Goal: Task Accomplishment & Management: Use online tool/utility

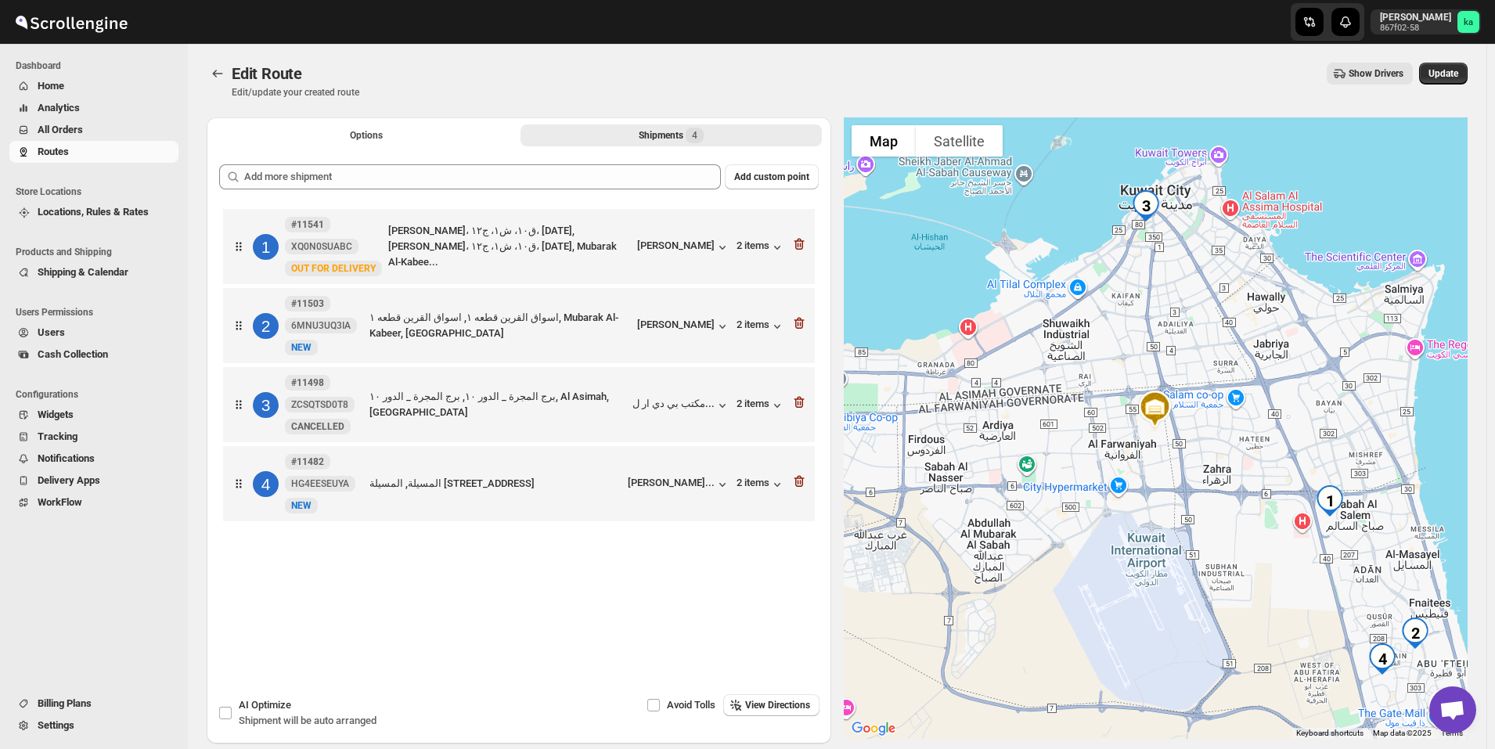
click at [63, 124] on span "All Orders" at bounding box center [60, 130] width 45 height 12
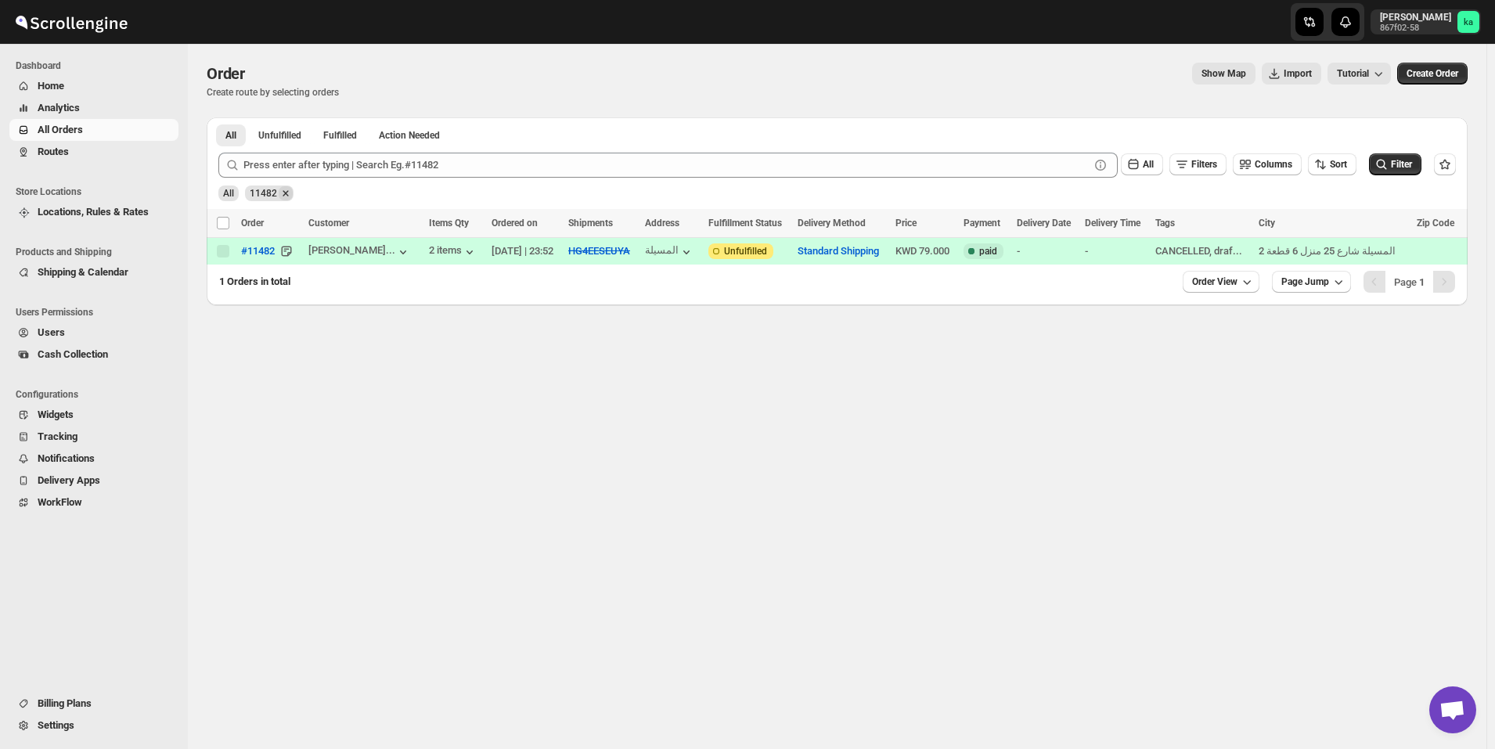
click at [285, 188] on icon "Remove 11482" at bounding box center [286, 193] width 14 height 14
click at [111, 158] on span "Routes" at bounding box center [107, 152] width 138 height 16
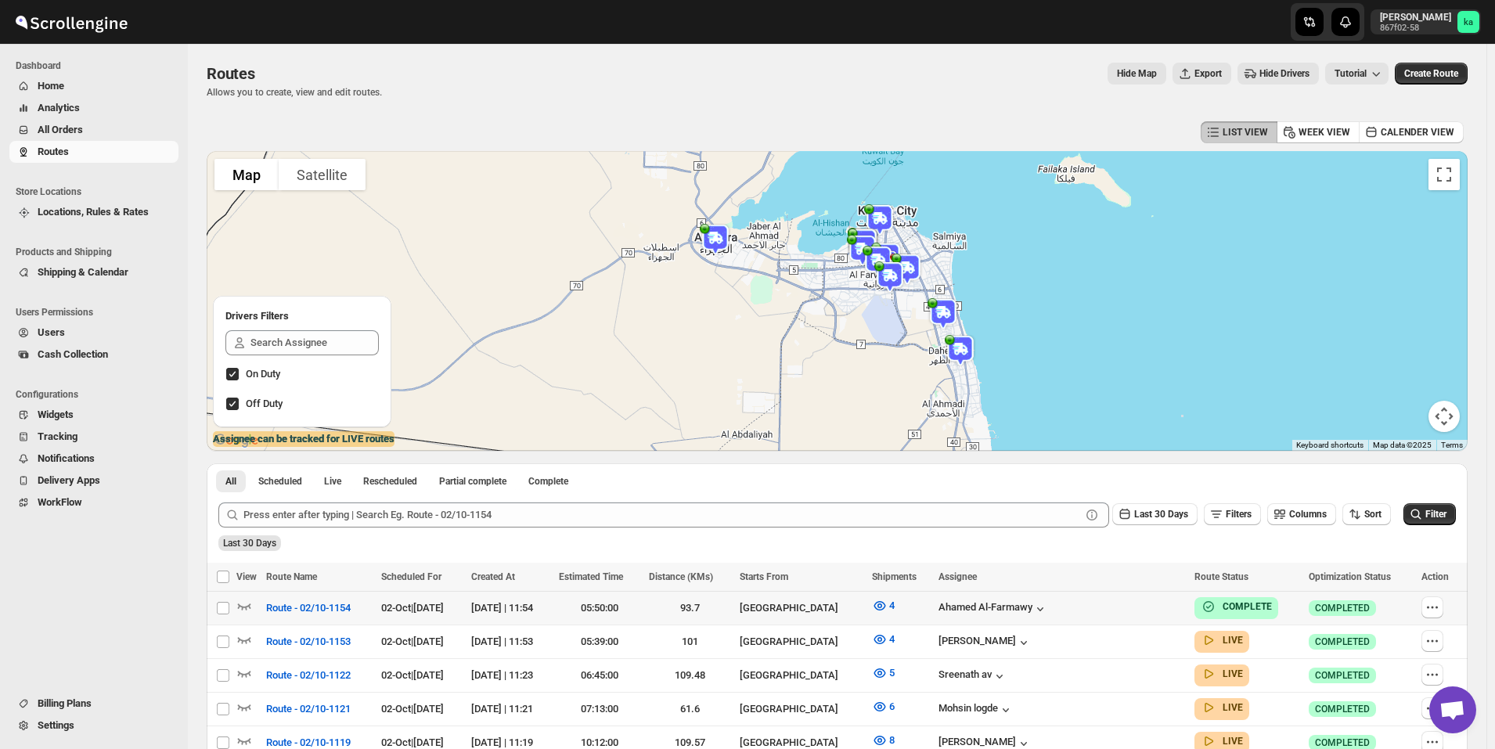
scroll to position [235, 0]
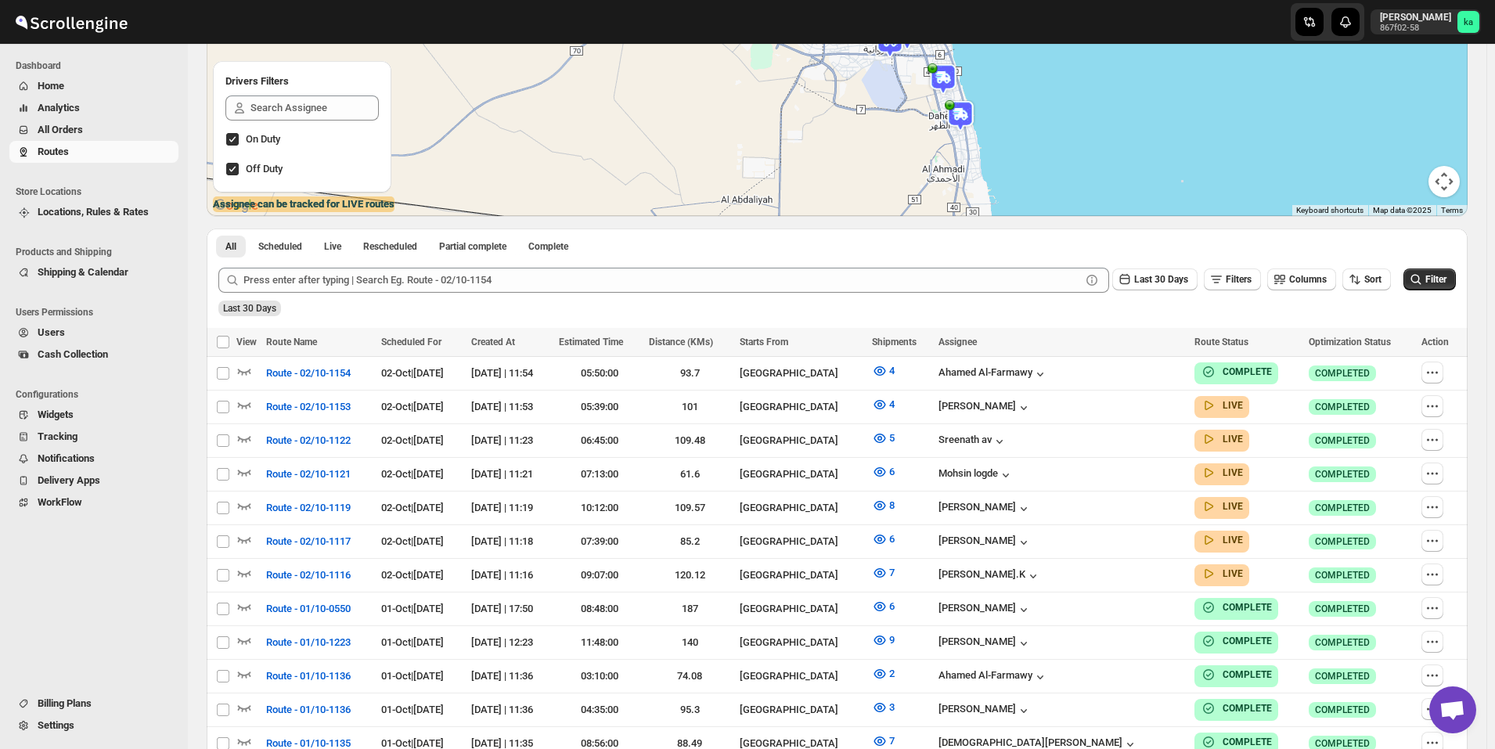
click at [85, 131] on span "All Orders" at bounding box center [107, 130] width 138 height 16
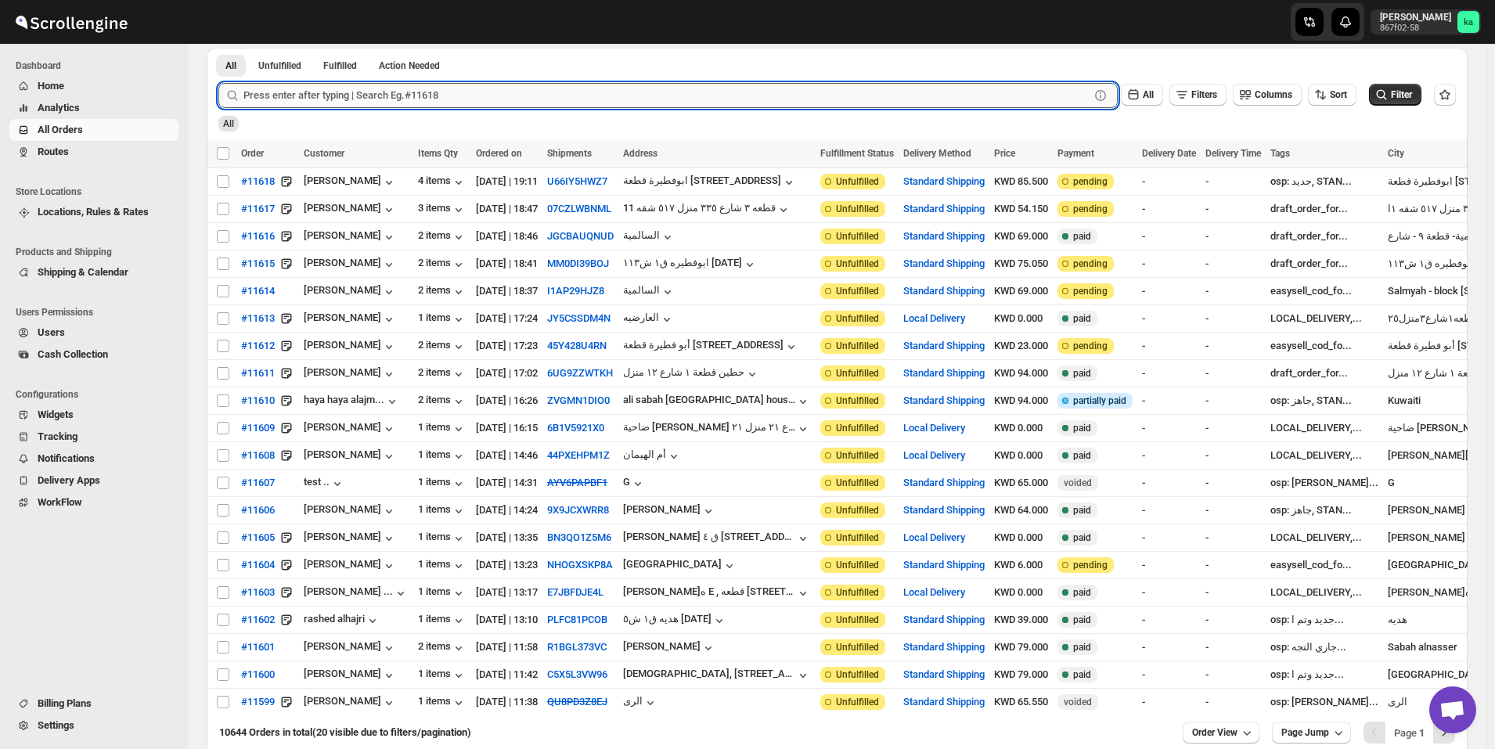
scroll to position [78, 0]
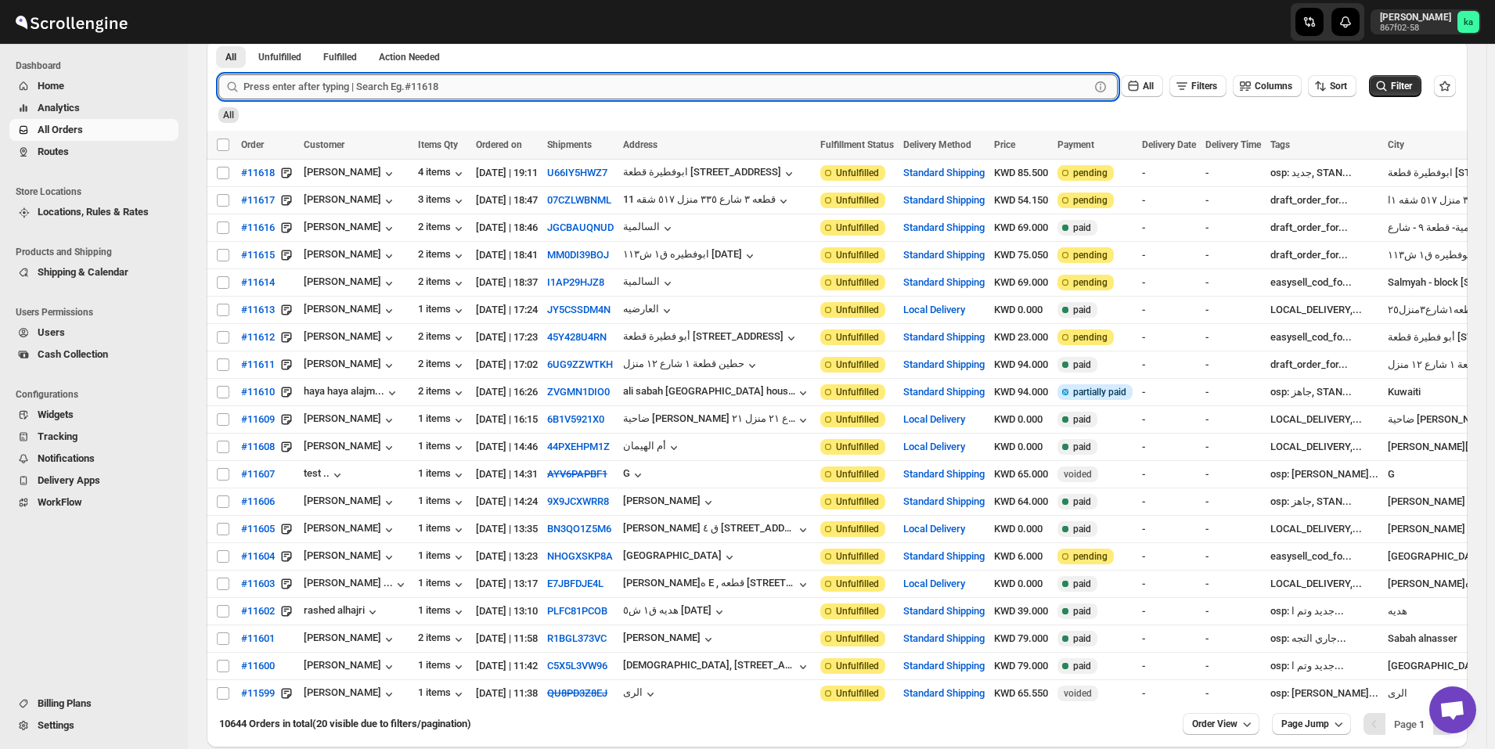
click at [428, 81] on input "text" at bounding box center [666, 86] width 846 height 25
paste input "11575"
type input "11575"
click at [218, 39] on button "Submit" at bounding box center [240, 47] width 45 height 16
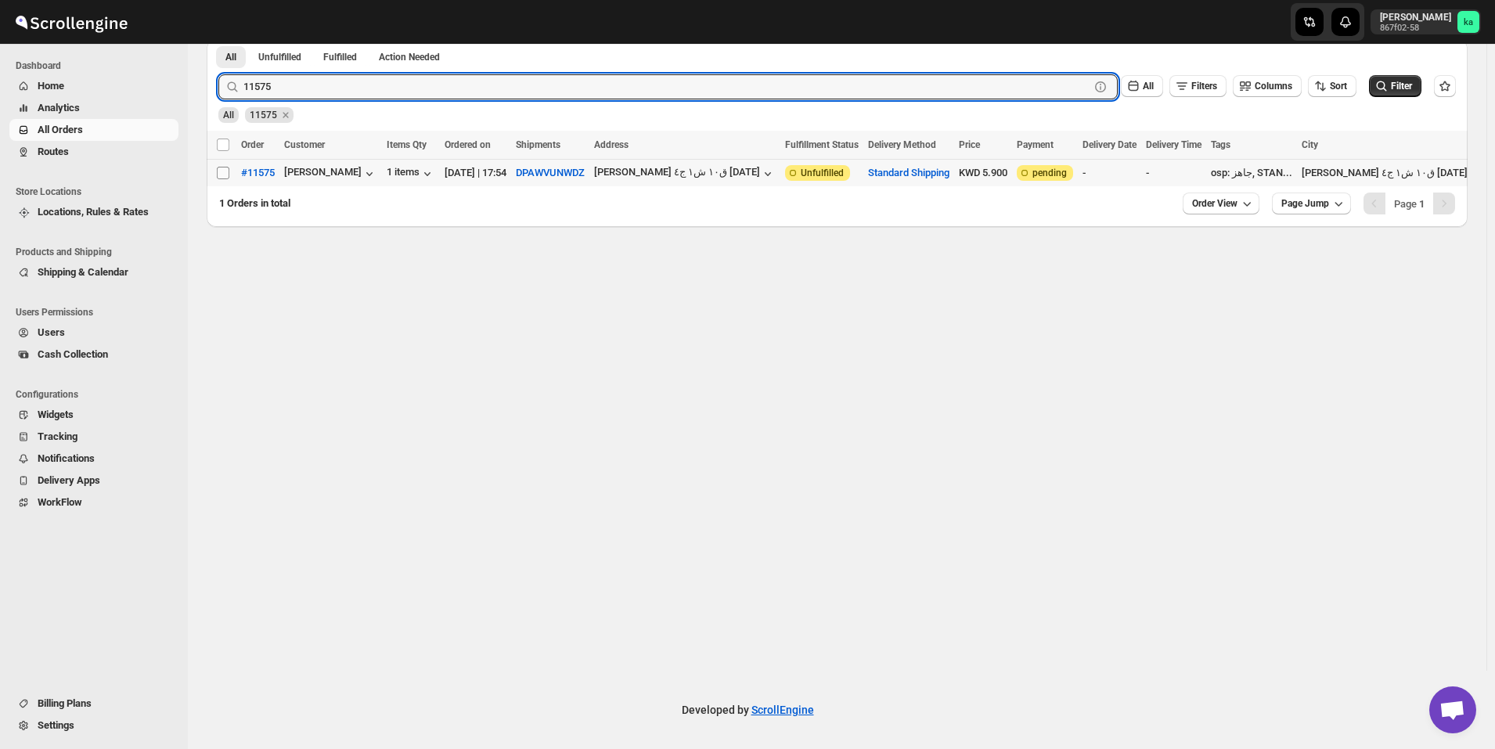
click at [226, 172] on input "Select order" at bounding box center [223, 173] width 13 height 13
checkbox input "true"
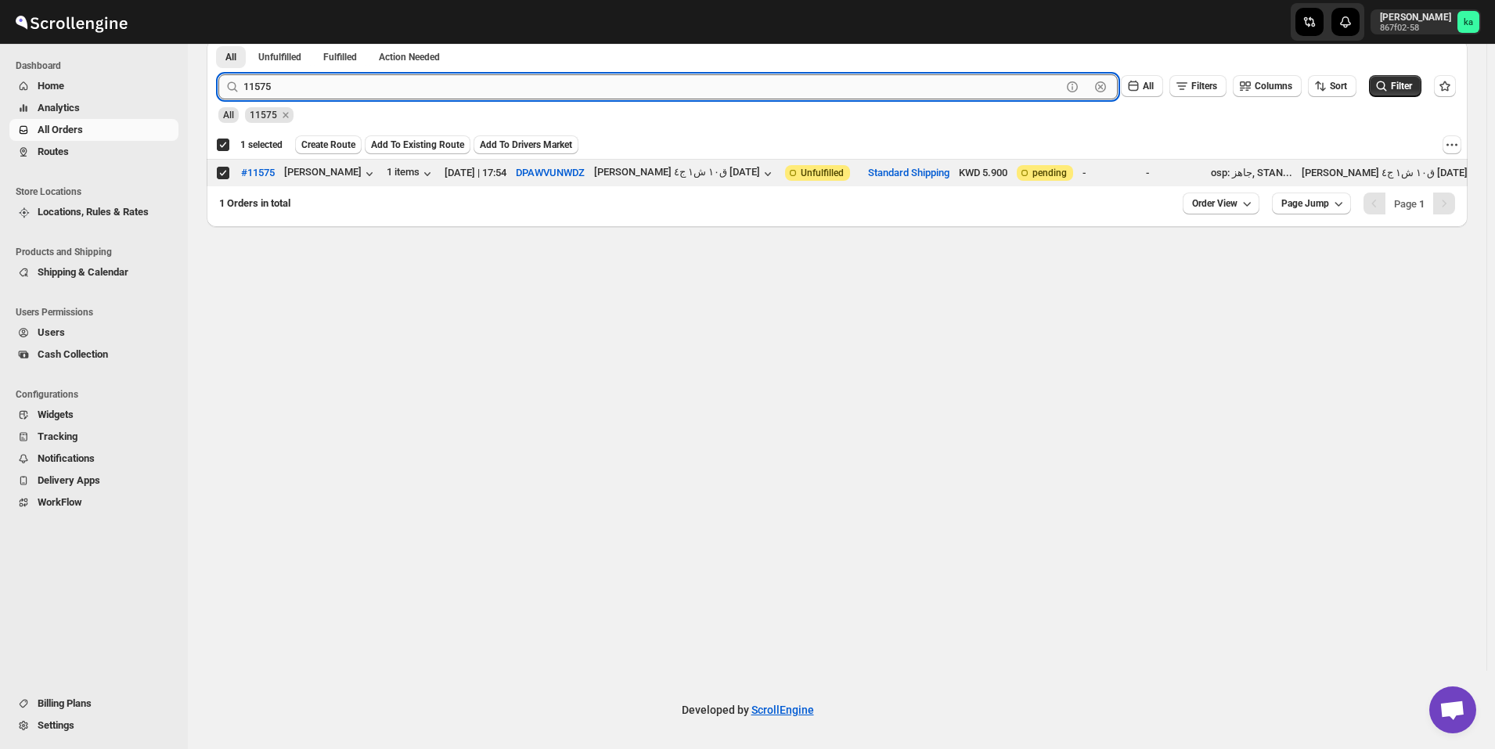
click at [307, 91] on input "11575" at bounding box center [652, 86] width 818 height 25
paste input "64"
type input "11564"
click at [218, 39] on button "Submit" at bounding box center [240, 47] width 45 height 16
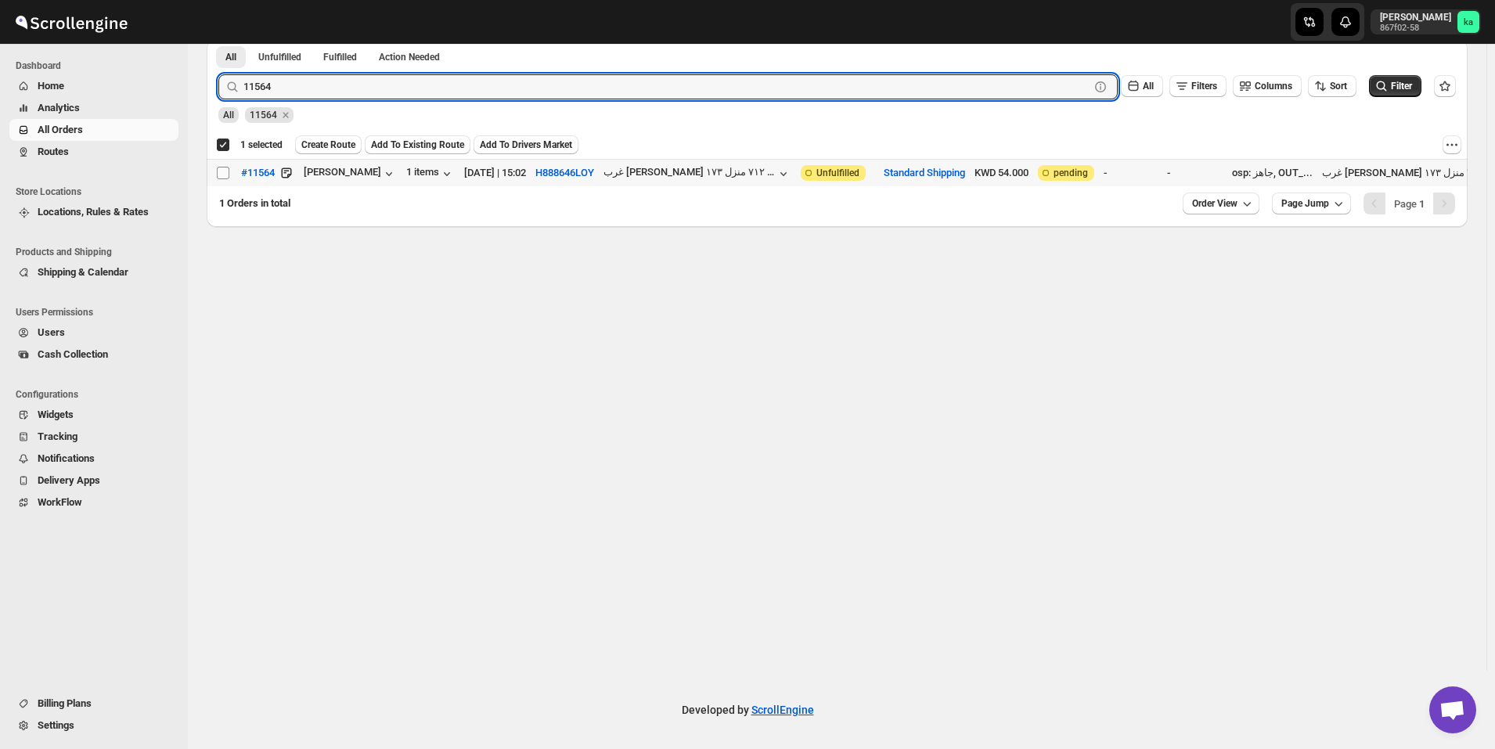
click at [223, 171] on input "Select order" at bounding box center [223, 173] width 13 height 13
checkbox input "true"
checkbox input "false"
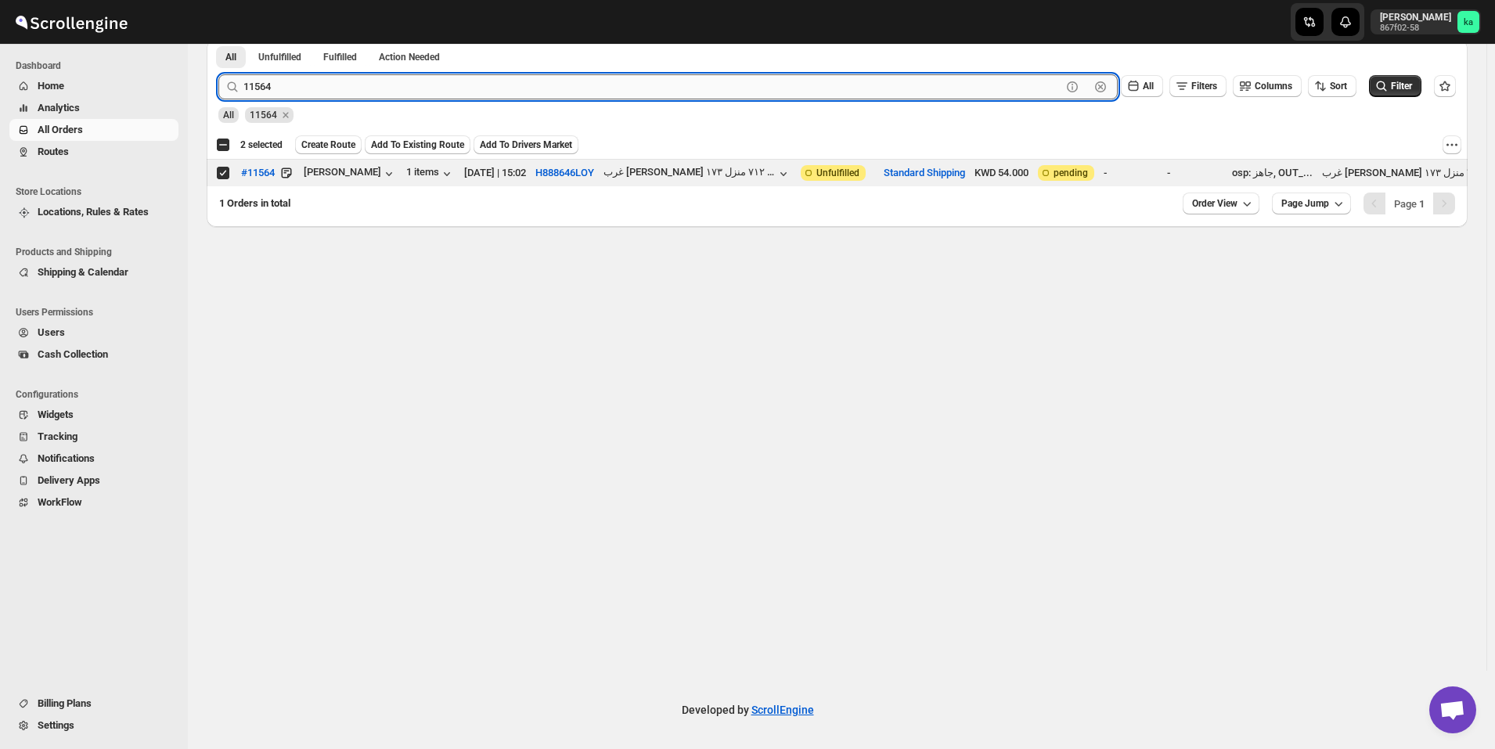
click at [288, 81] on input "11564" at bounding box center [652, 86] width 818 height 25
paste input "471"
type input "11471"
click at [218, 39] on button "Submit" at bounding box center [240, 47] width 45 height 16
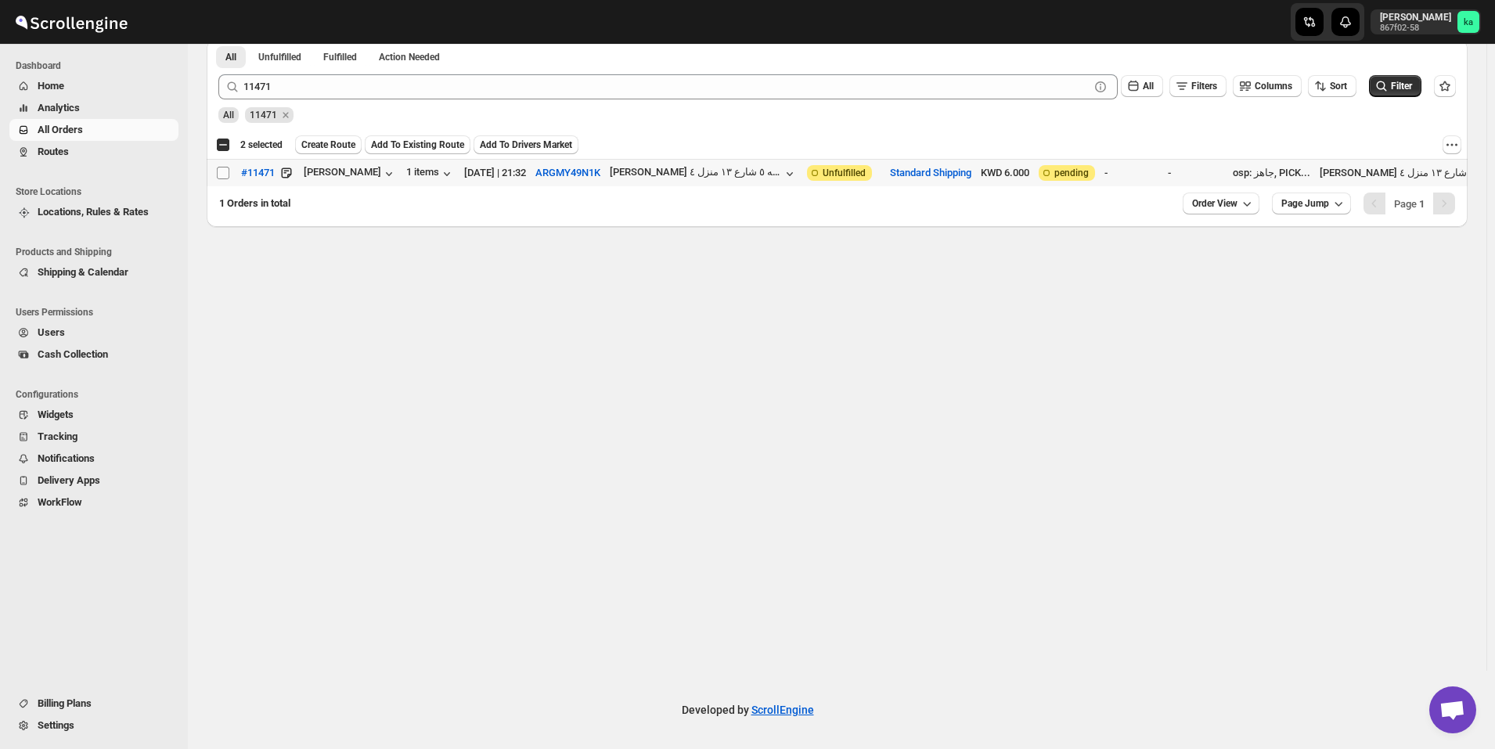
click at [223, 176] on input "Select order" at bounding box center [223, 173] width 13 height 13
checkbox input "true"
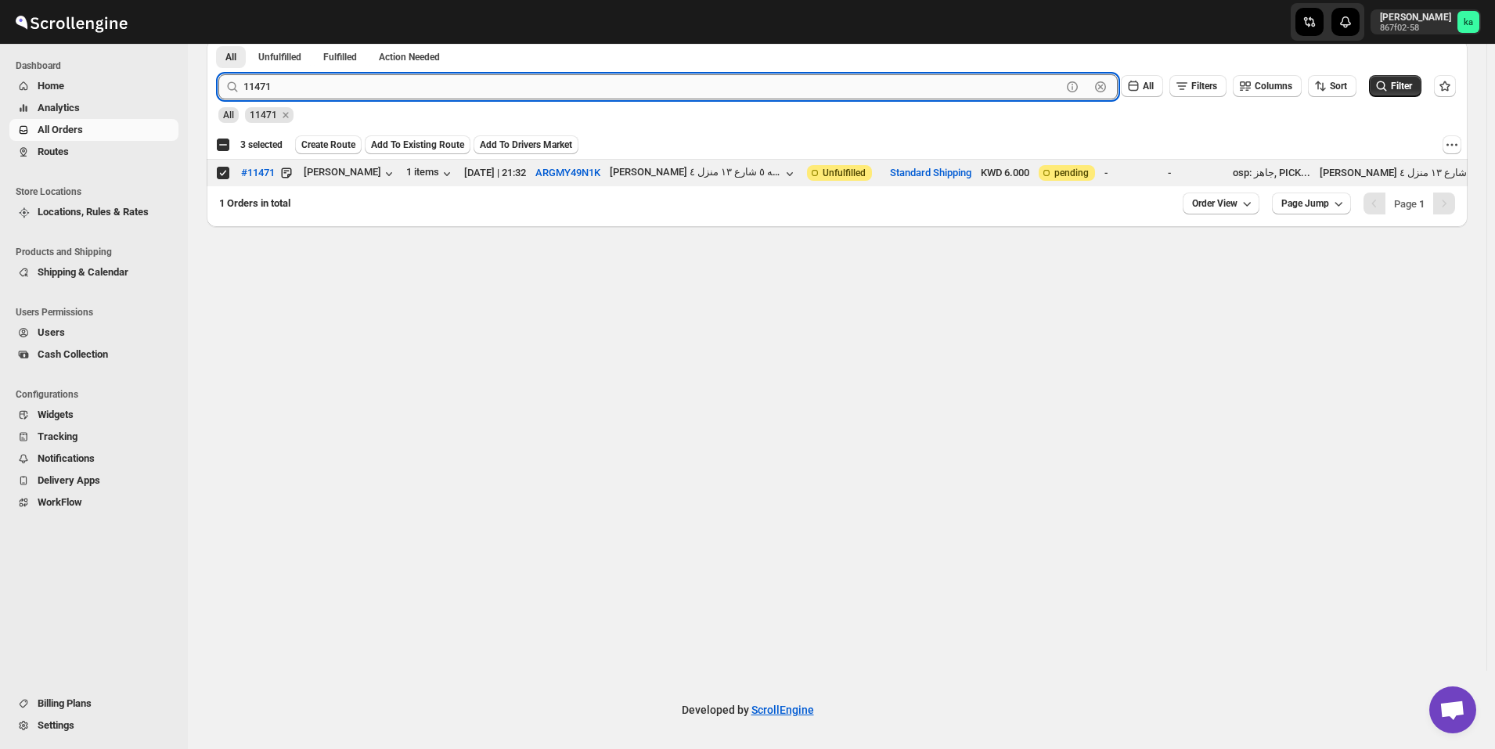
click at [301, 89] on input "11471" at bounding box center [652, 86] width 818 height 25
paste input "595"
type input "11595"
click at [218, 39] on button "Submit" at bounding box center [240, 47] width 45 height 16
click at [223, 170] on input "Select order" at bounding box center [223, 173] width 13 height 13
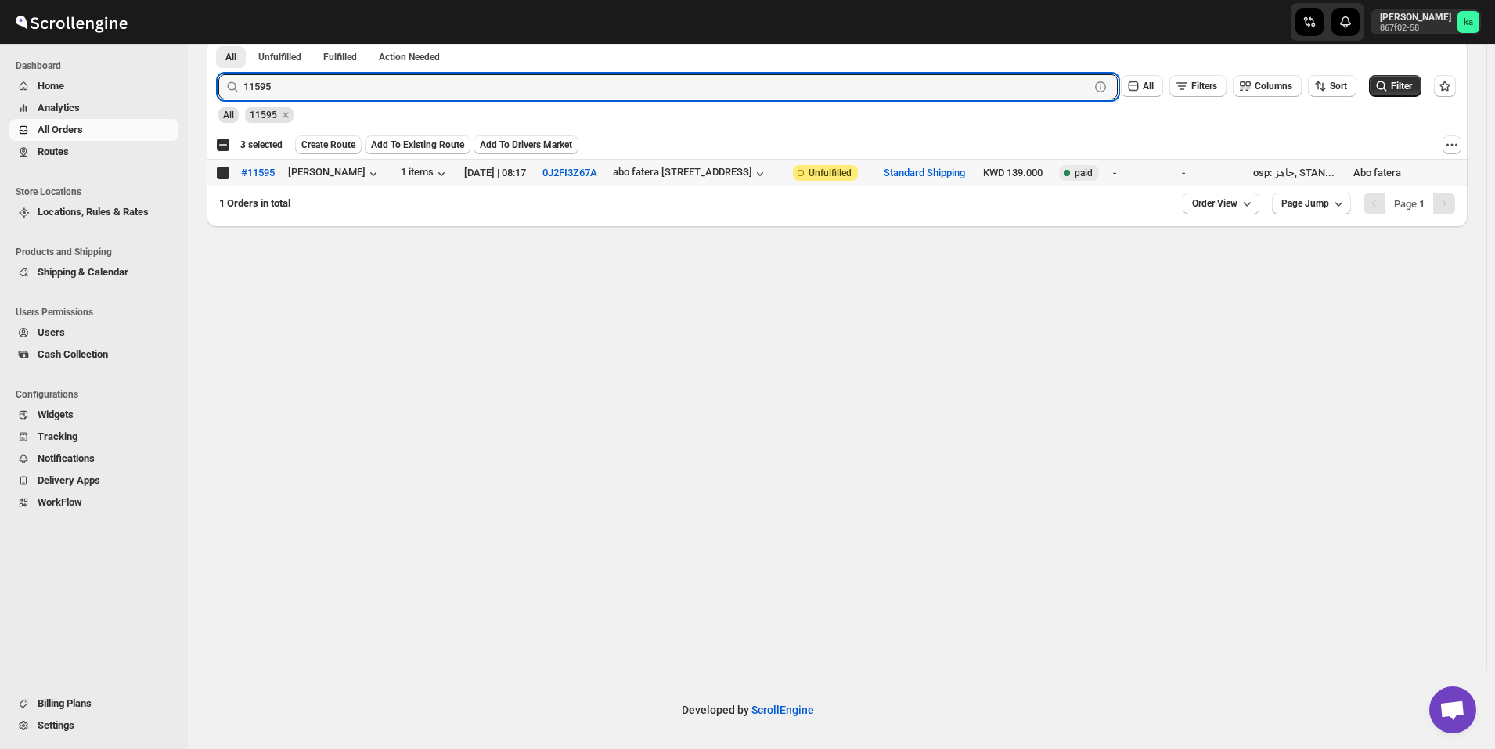
checkbox input "true"
click at [288, 87] on input "11595" at bounding box center [652, 86] width 818 height 25
paste input "606"
type input "11606"
click at [218, 39] on button "Submit" at bounding box center [240, 47] width 45 height 16
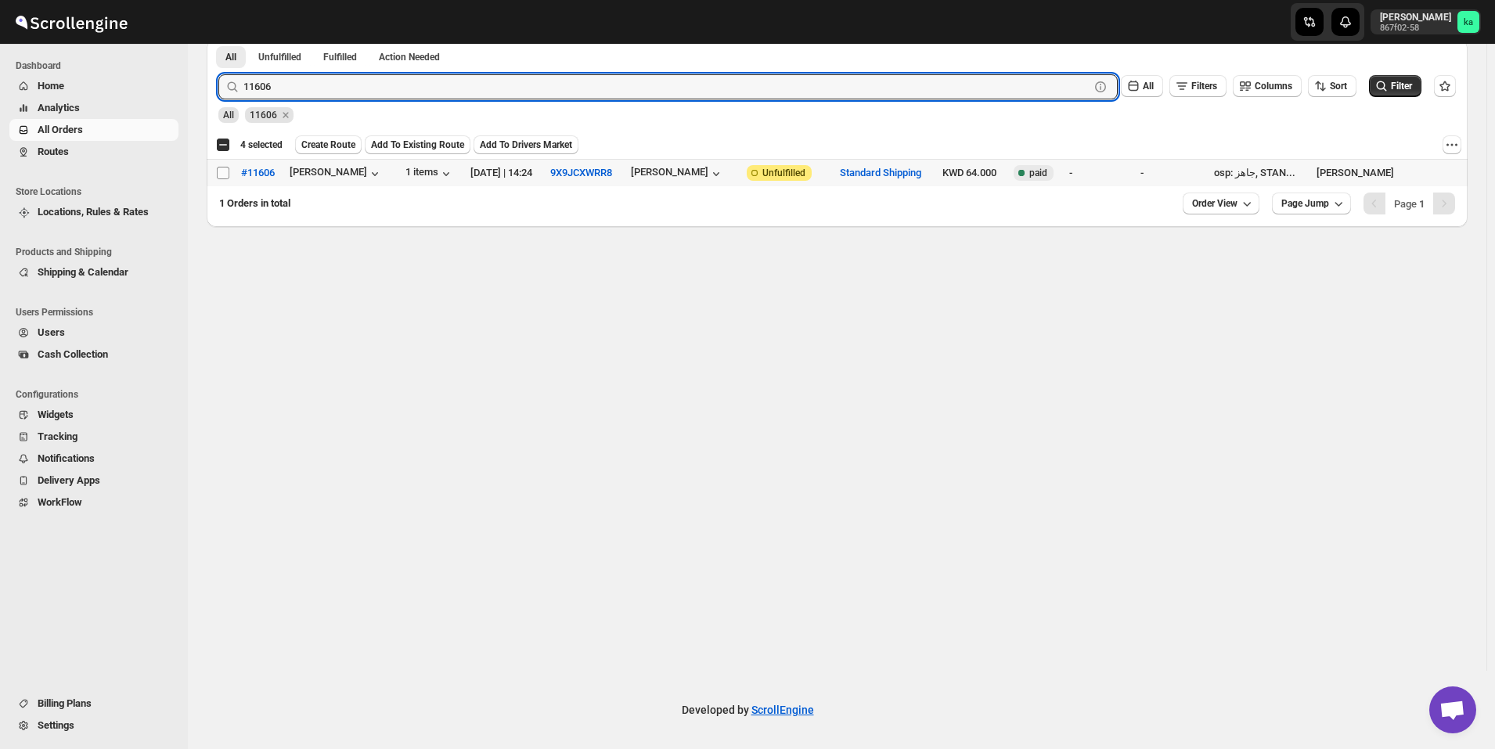
click at [227, 171] on input "Select order" at bounding box center [223, 173] width 13 height 13
checkbox input "true"
click at [306, 83] on input "11606" at bounding box center [652, 86] width 818 height 25
paste input "598"
type input "11598"
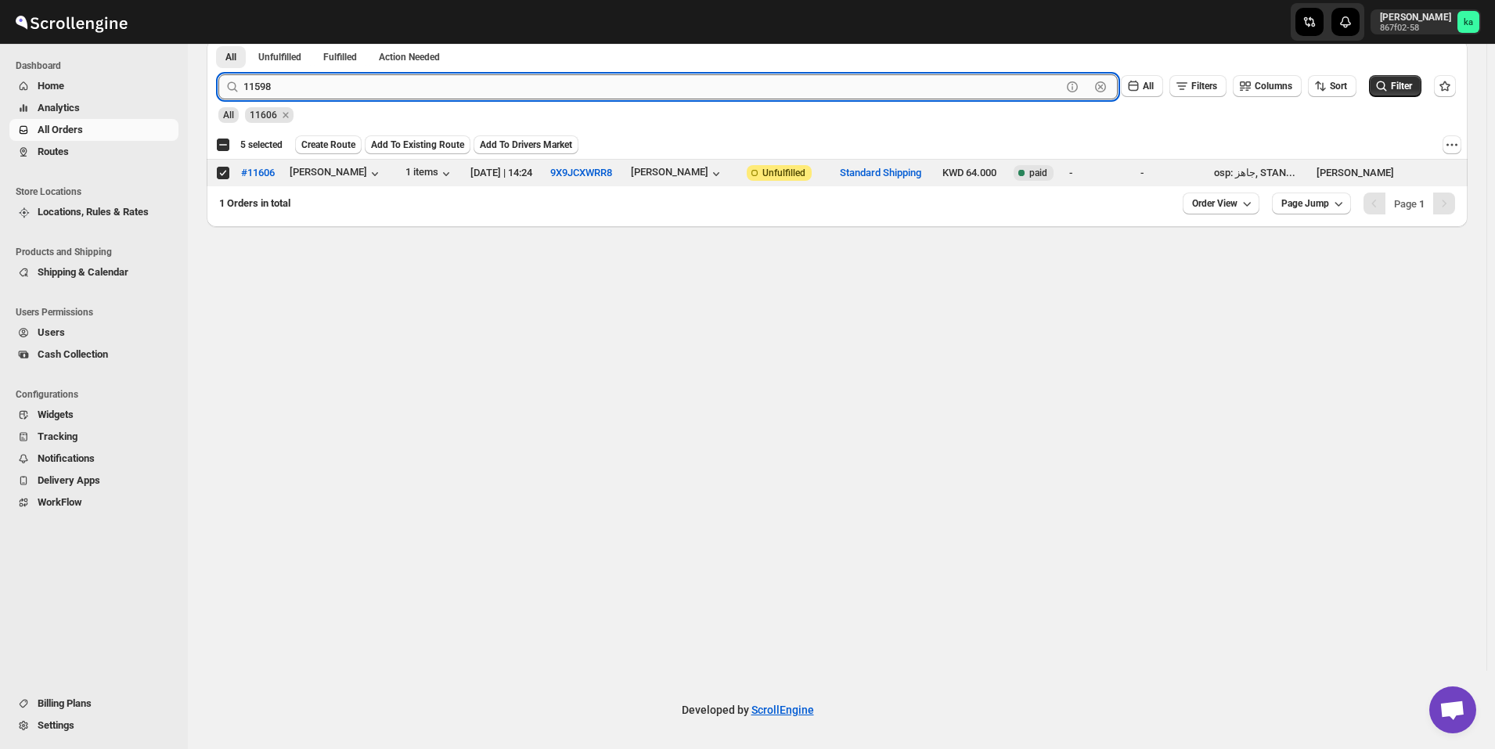
click at [218, 39] on button "Submit" at bounding box center [240, 47] width 45 height 16
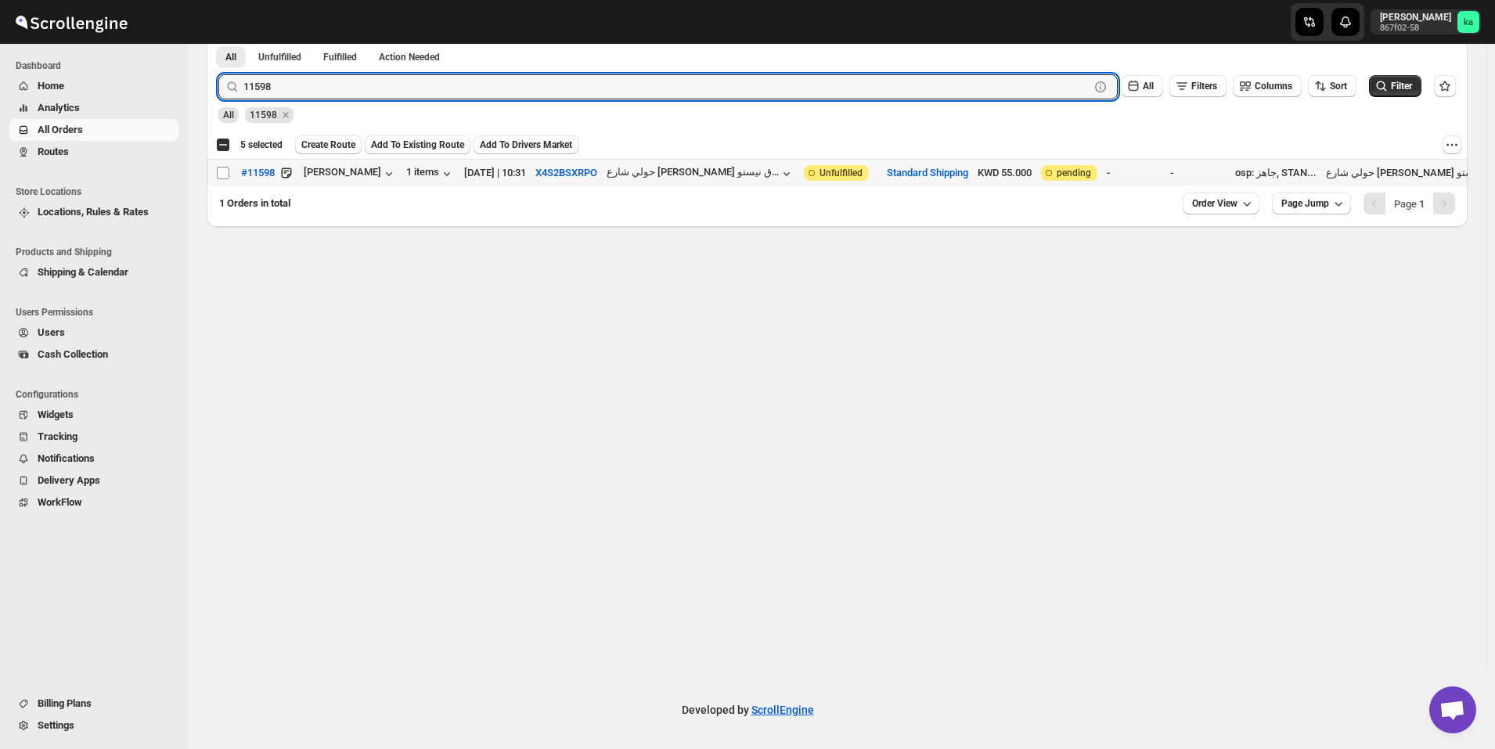
click at [226, 174] on input "Select order" at bounding box center [223, 173] width 13 height 13
checkbox input "true"
click at [292, 88] on input "11598" at bounding box center [652, 86] width 818 height 25
paste input "604"
type input "11604"
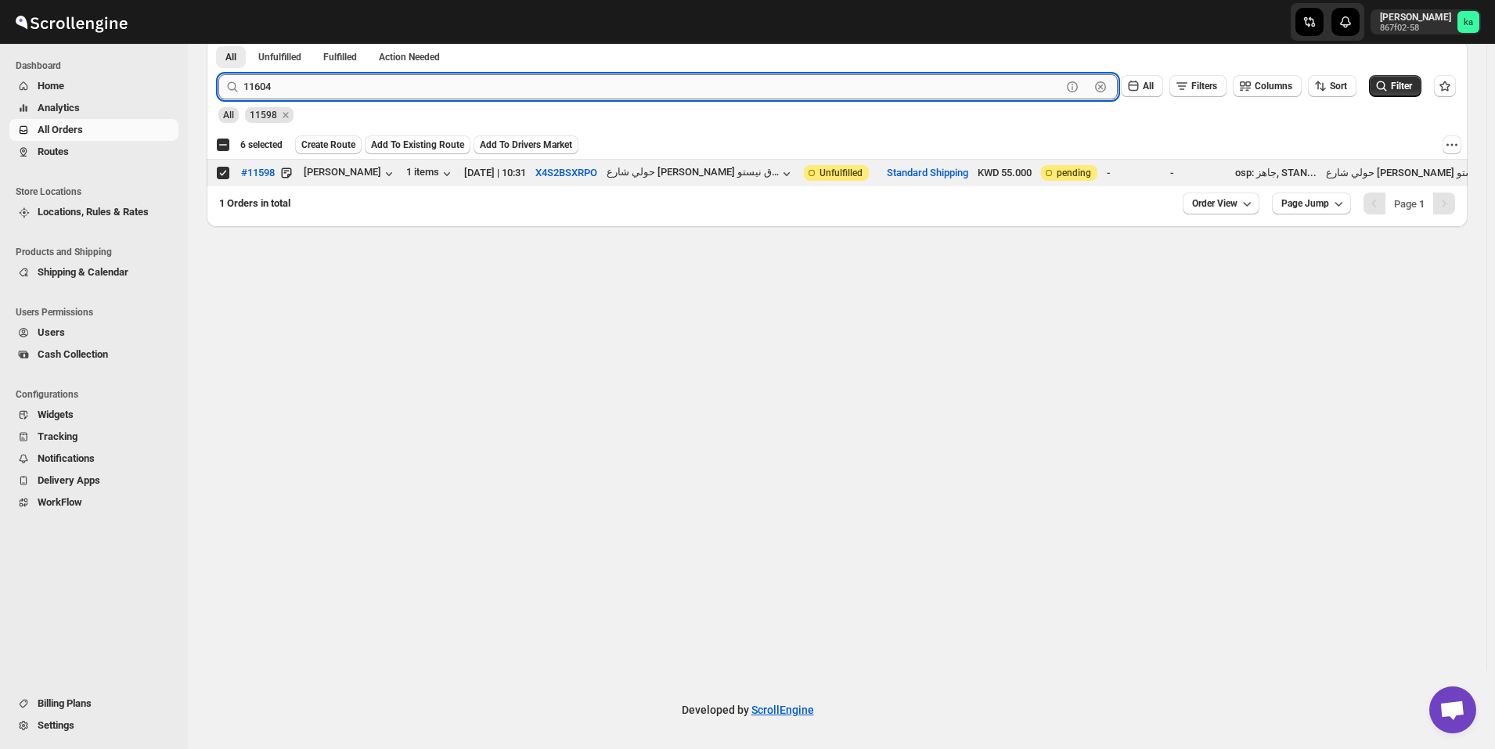
click at [218, 39] on button "Submit" at bounding box center [240, 47] width 45 height 16
click at [225, 169] on input "Select order" at bounding box center [223, 173] width 13 height 13
checkbox input "true"
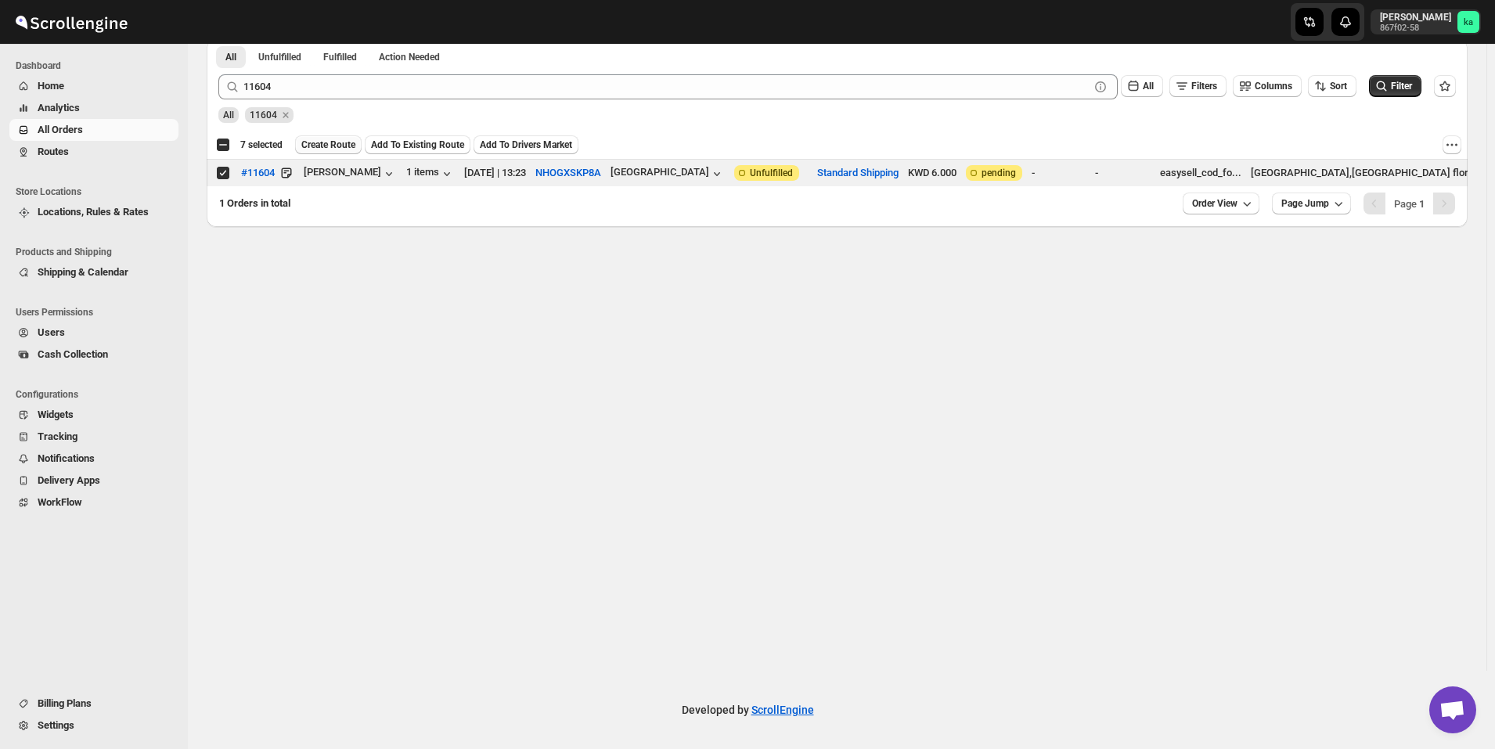
click at [330, 141] on span "Create Route" at bounding box center [328, 145] width 54 height 13
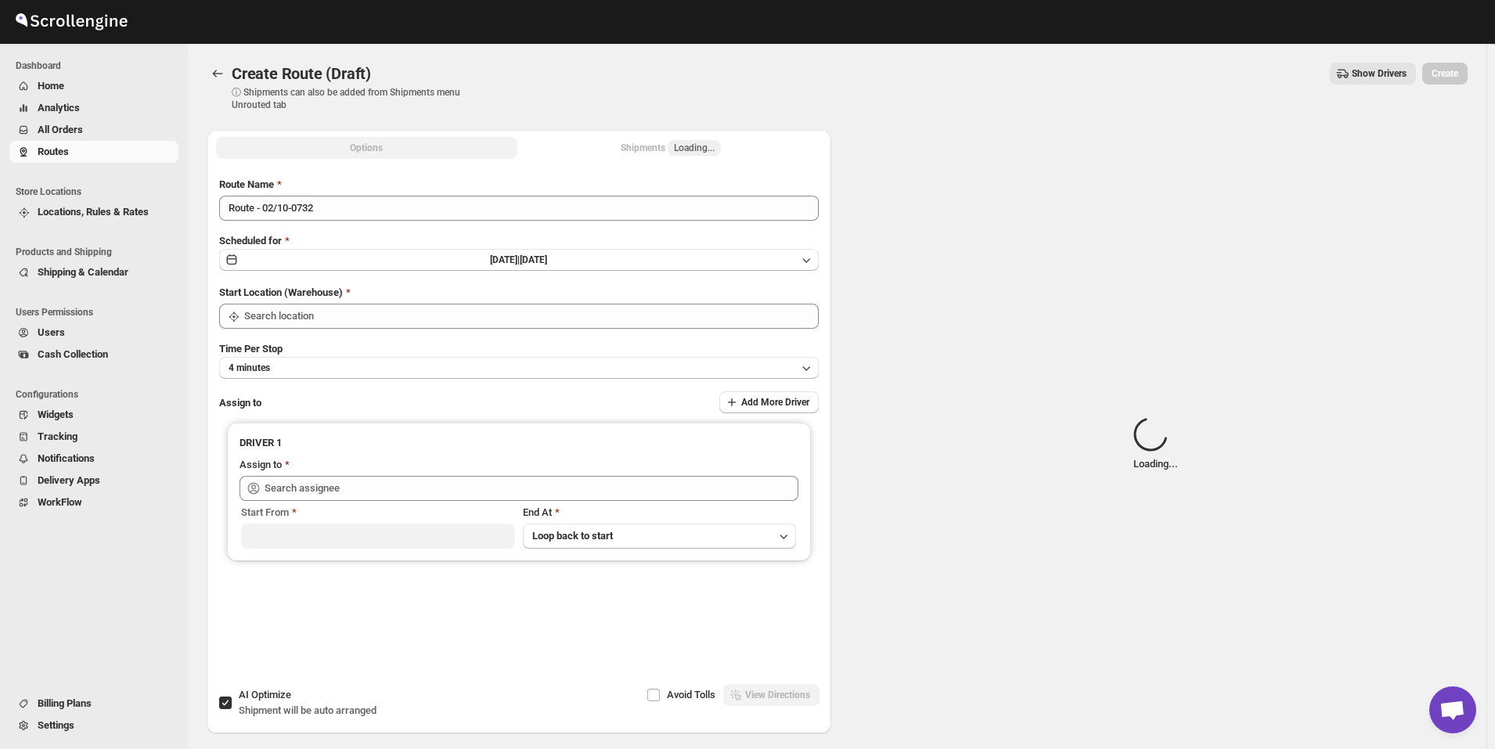
type input "[GEOGRAPHIC_DATA]"
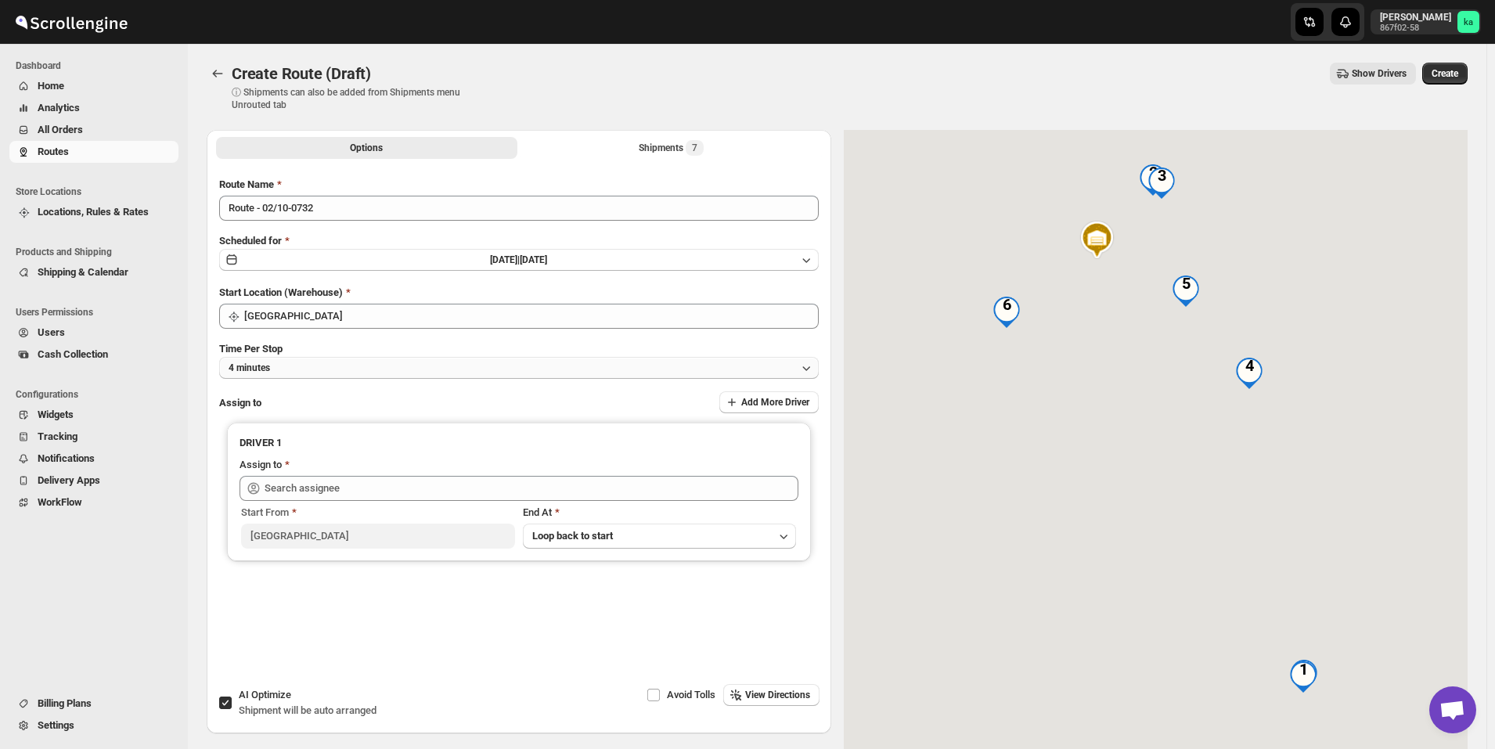
click at [337, 367] on button "4 minutes" at bounding box center [518, 368] width 599 height 22
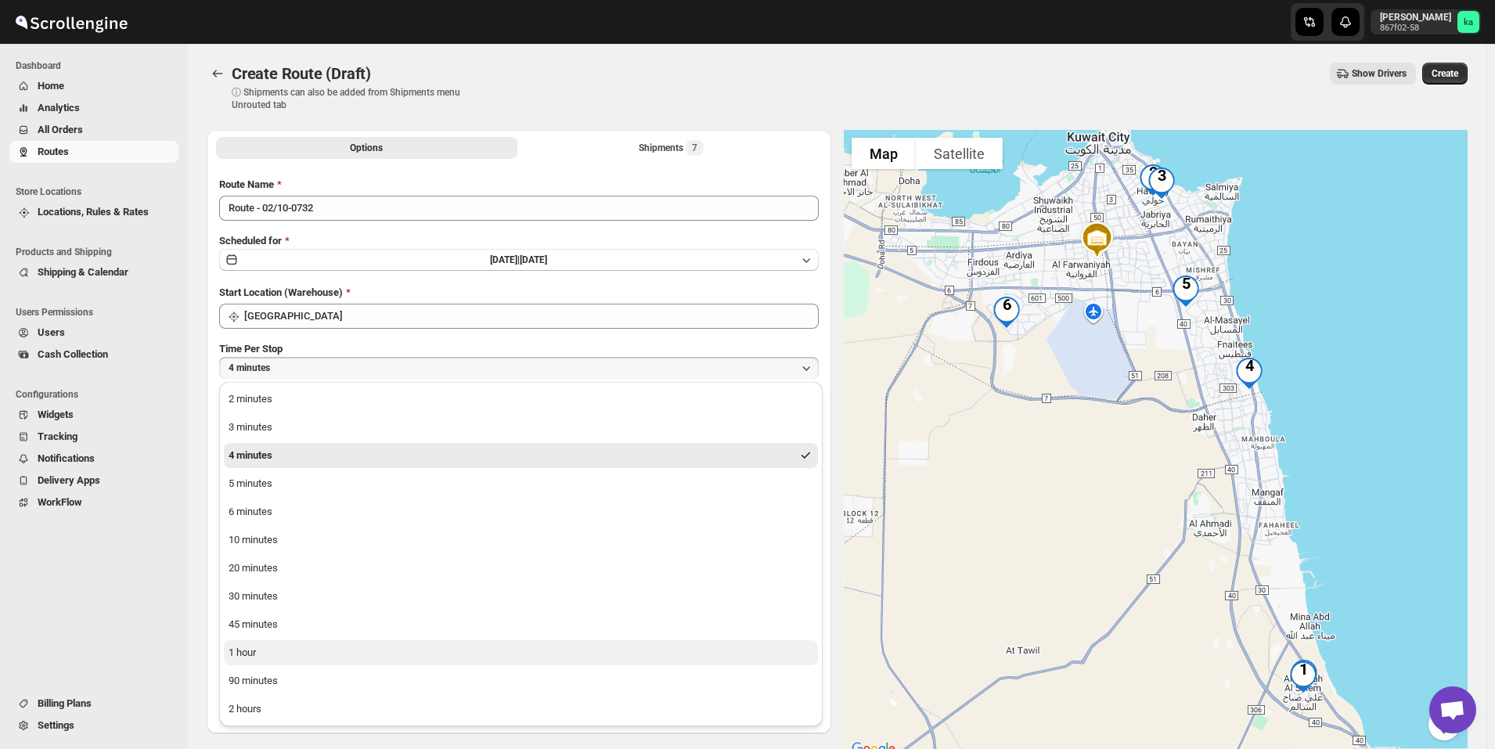
click at [279, 652] on button "1 hour" at bounding box center [521, 652] width 594 height 25
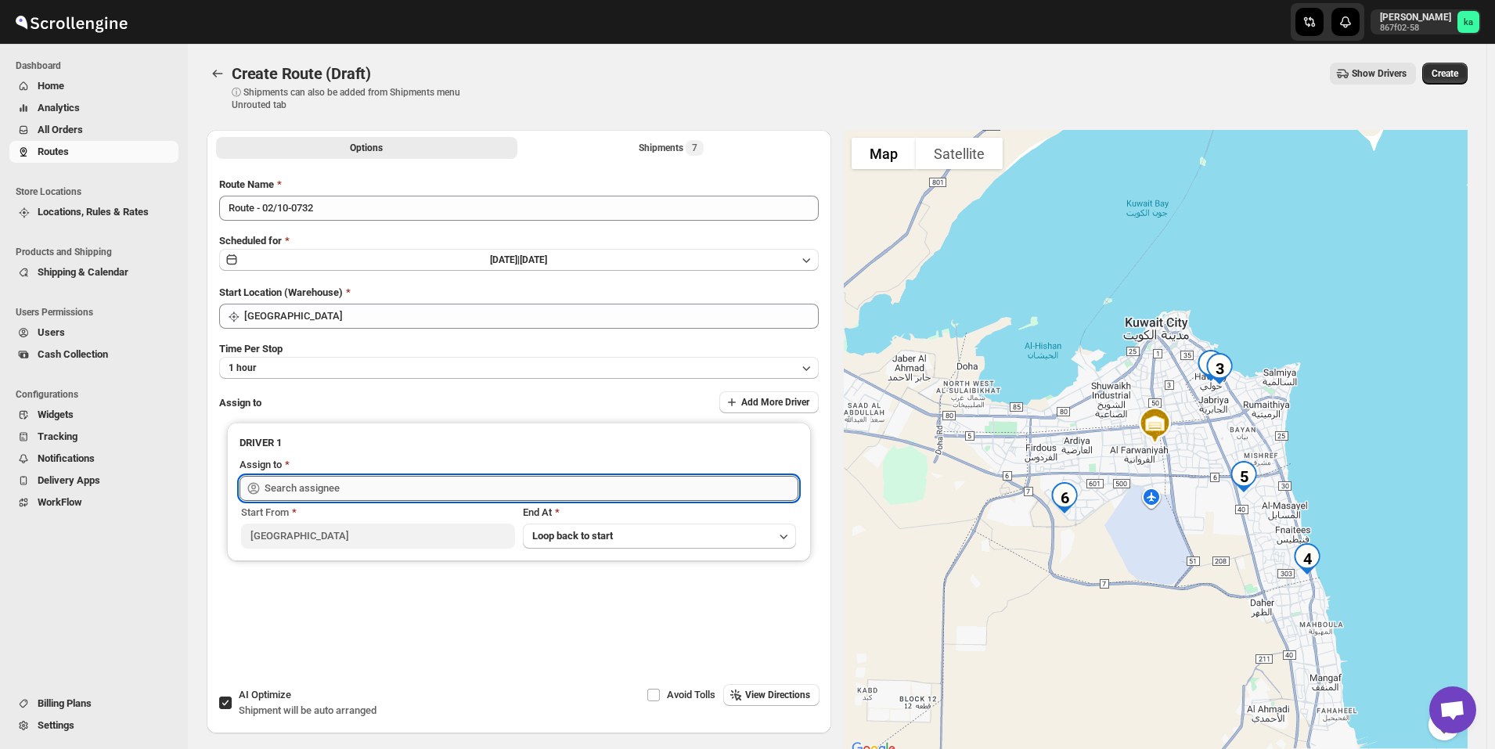
click at [304, 484] on input "text" at bounding box center [532, 488] width 534 height 25
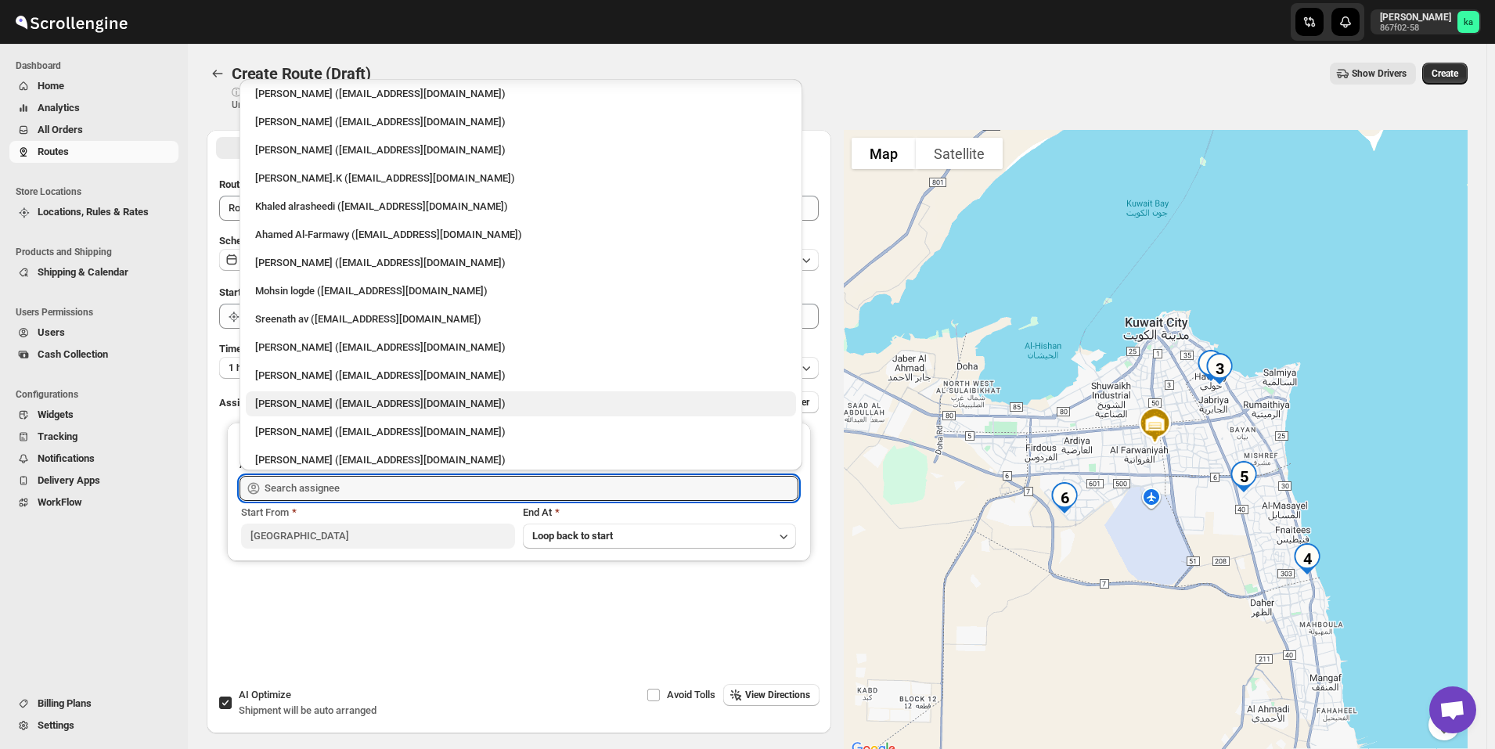
scroll to position [41, 0]
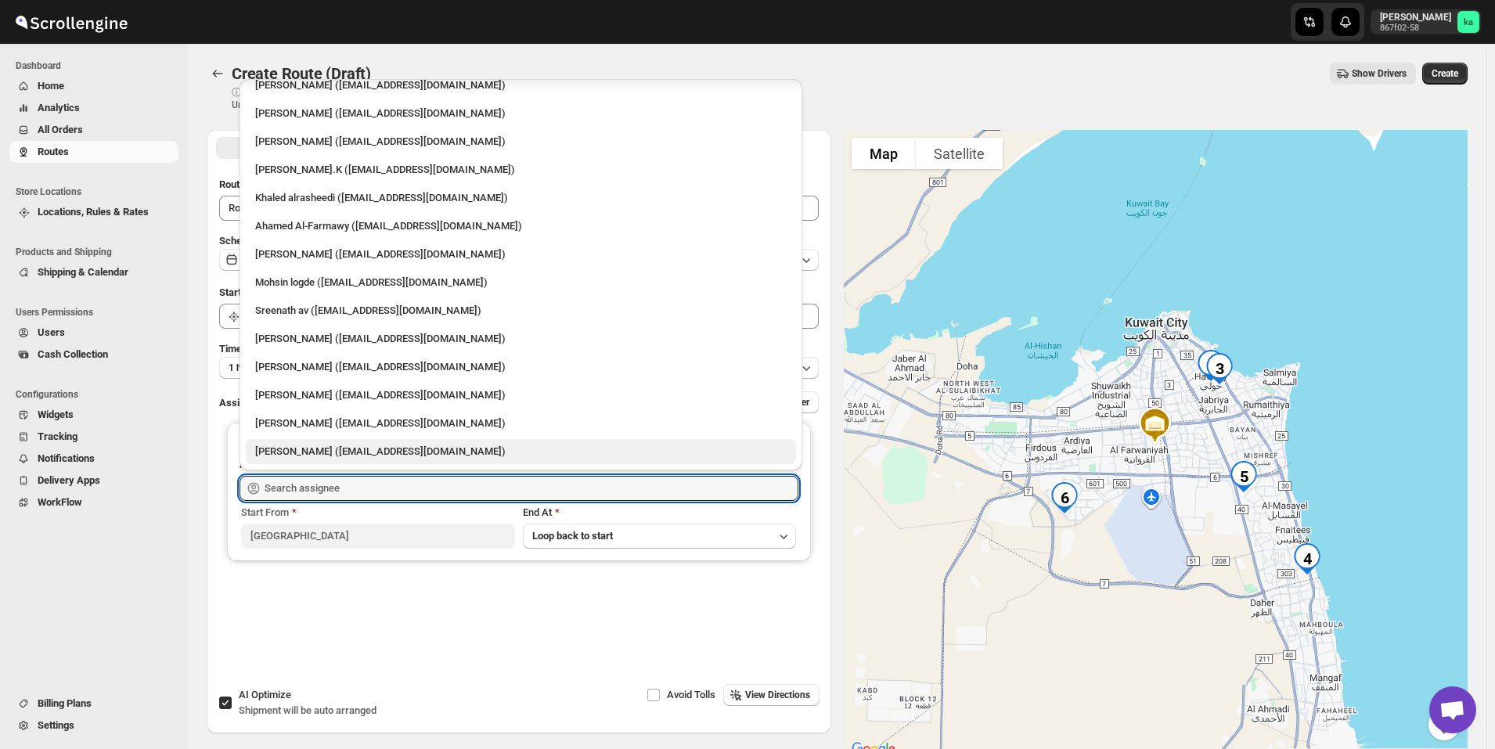
click at [322, 453] on div "[PERSON_NAME] ([EMAIL_ADDRESS][DOMAIN_NAME])" at bounding box center [520, 452] width 531 height 16
type input "[PERSON_NAME] ([EMAIL_ADDRESS][DOMAIN_NAME])"
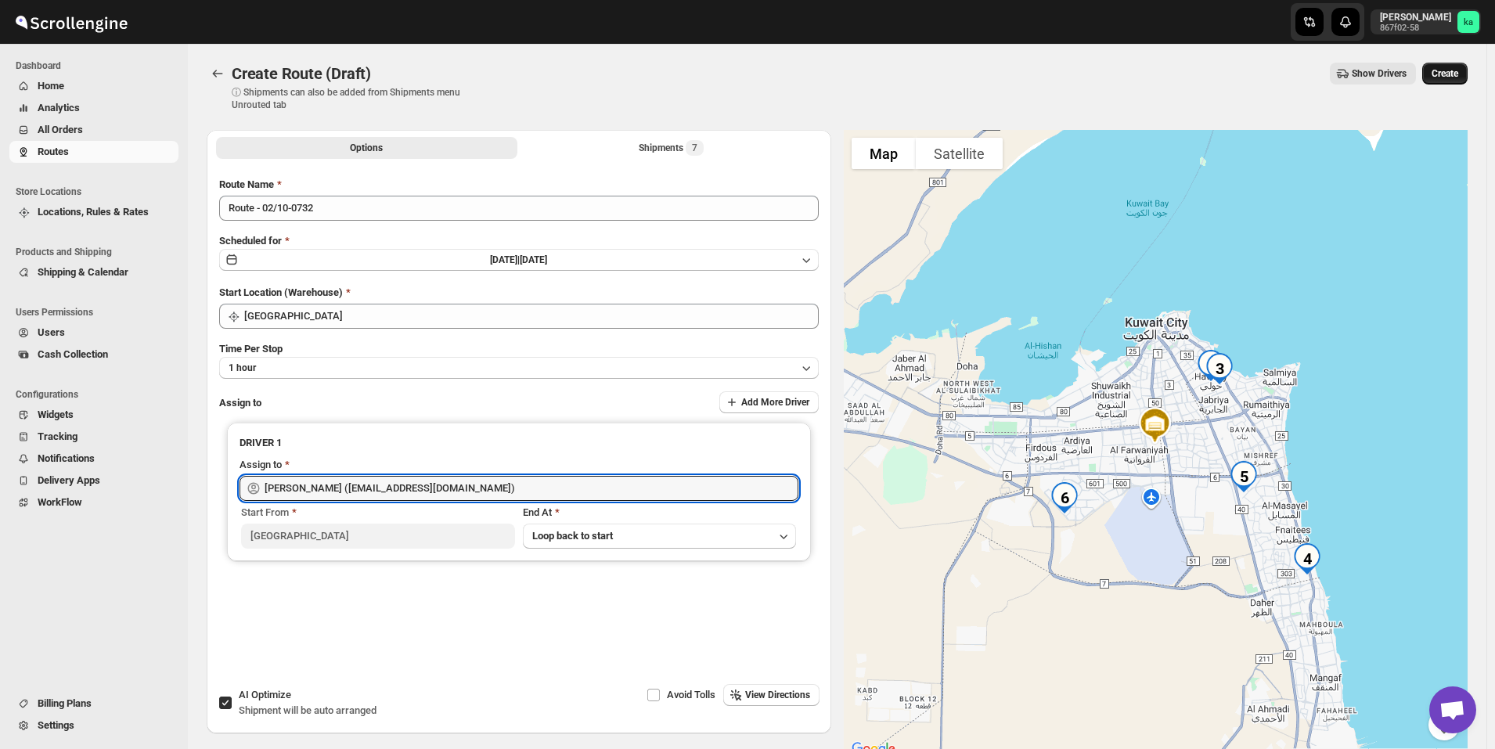
click at [1460, 66] on button "Create" at bounding box center [1444, 74] width 45 height 22
